Goal: Find specific page/section: Find specific page/section

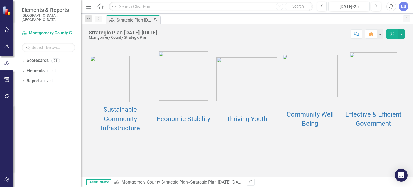
scroll to position [76, 0]
click at [22, 60] on icon "Dropdown" at bounding box center [23, 61] width 4 height 3
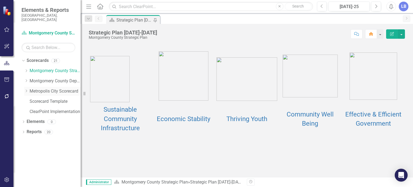
click at [25, 89] on icon "Dropdown" at bounding box center [26, 90] width 4 height 3
click at [26, 79] on icon "Dropdown" at bounding box center [26, 80] width 4 height 3
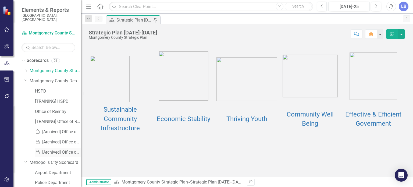
click at [65, 149] on (2022)-side-nav-inner-menu-link"] "Locked [Archived] Office of Reentry (2022)" at bounding box center [58, 152] width 46 height 6
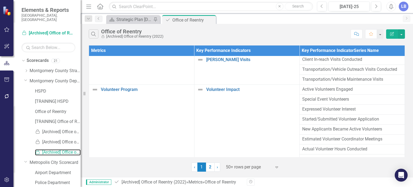
scroll to position [486, 0]
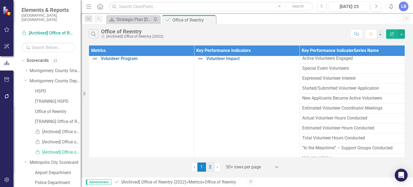
click at [210, 165] on link "2" at bounding box center [210, 166] width 9 height 9
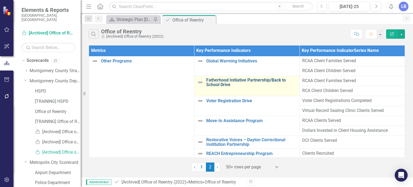
click at [238, 81] on link "Fatherhood Initiative Partnership/Back to School Drive" at bounding box center [251, 82] width 91 height 9
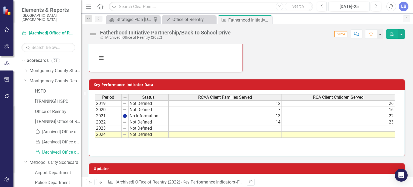
scroll to position [201, 0]
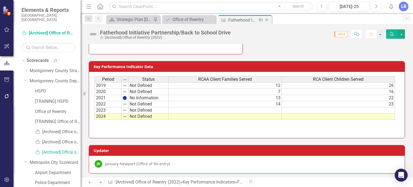
click at [267, 19] on icon "Close" at bounding box center [266, 20] width 5 height 4
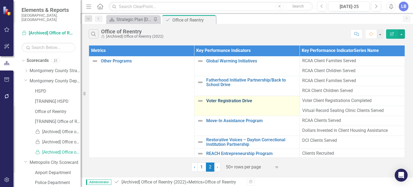
click at [239, 100] on link "Voter Registration Drive" at bounding box center [251, 100] width 91 height 5
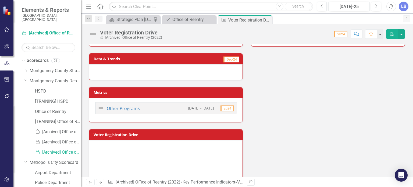
scroll to position [17, 0]
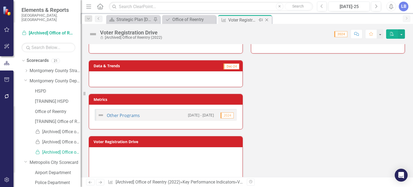
click at [266, 20] on icon at bounding box center [266, 20] width 3 height 3
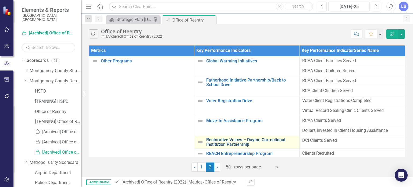
click at [249, 142] on link "Restorative Voices – Dayton Correctional Institution Partnership" at bounding box center [251, 141] width 91 height 9
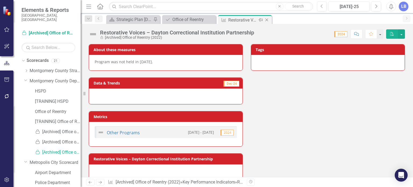
click at [267, 20] on icon "Close" at bounding box center [266, 20] width 5 height 4
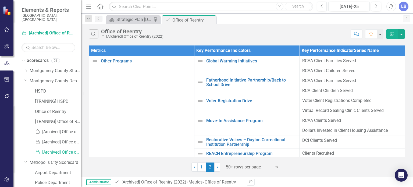
scroll to position [39, 0]
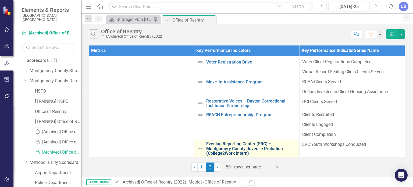
click at [231, 143] on link "Evening Reporting Center (ERC) – Montgomery County Juvenile Probation (College2…" at bounding box center [251, 148] width 91 height 14
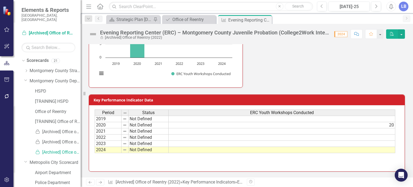
scroll to position [170, 0]
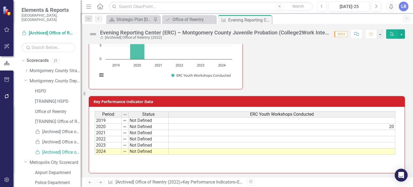
click at [89, 184] on icon "Previous" at bounding box center [90, 181] width 5 height 3
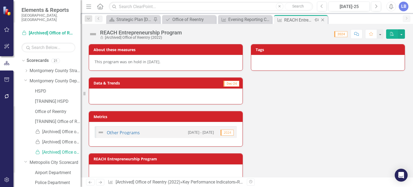
click at [324, 20] on icon "Close" at bounding box center [322, 20] width 5 height 4
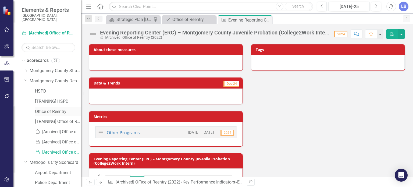
click at [48, 109] on link "Office of Reentry" at bounding box center [58, 112] width 46 height 6
